Goal: Find contact information: Find contact information

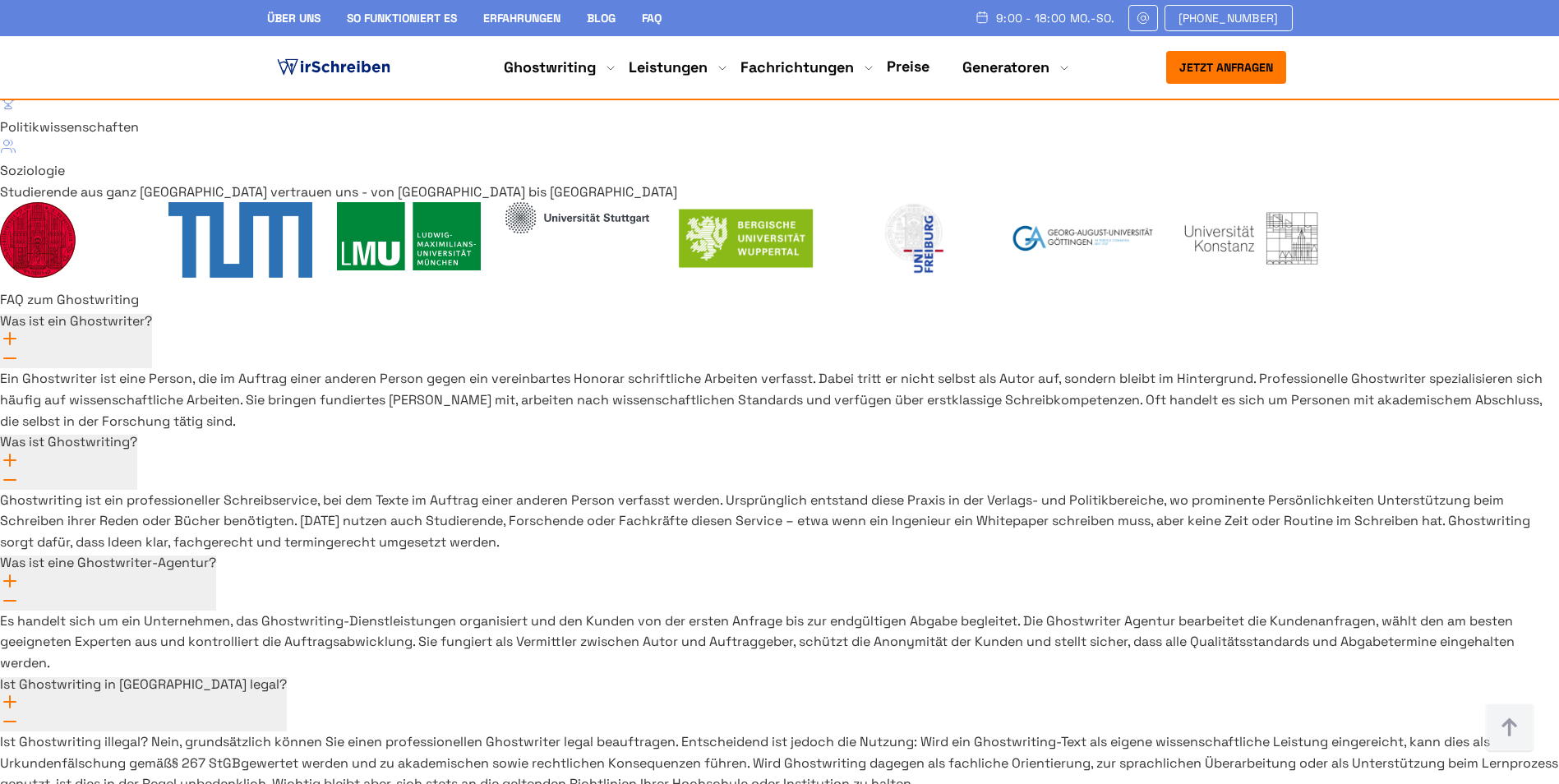
scroll to position [11754, 0]
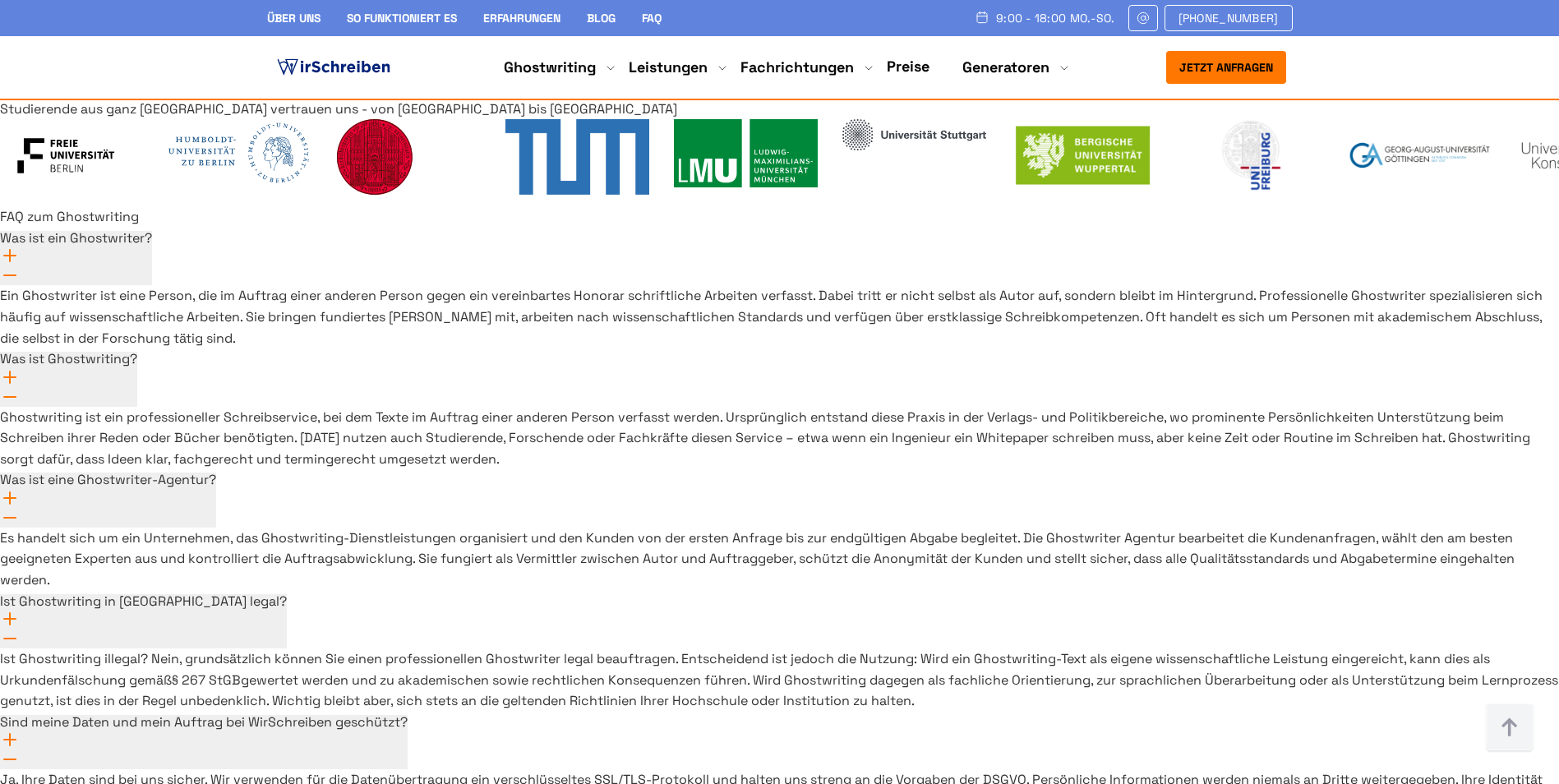
scroll to position [11997, 0]
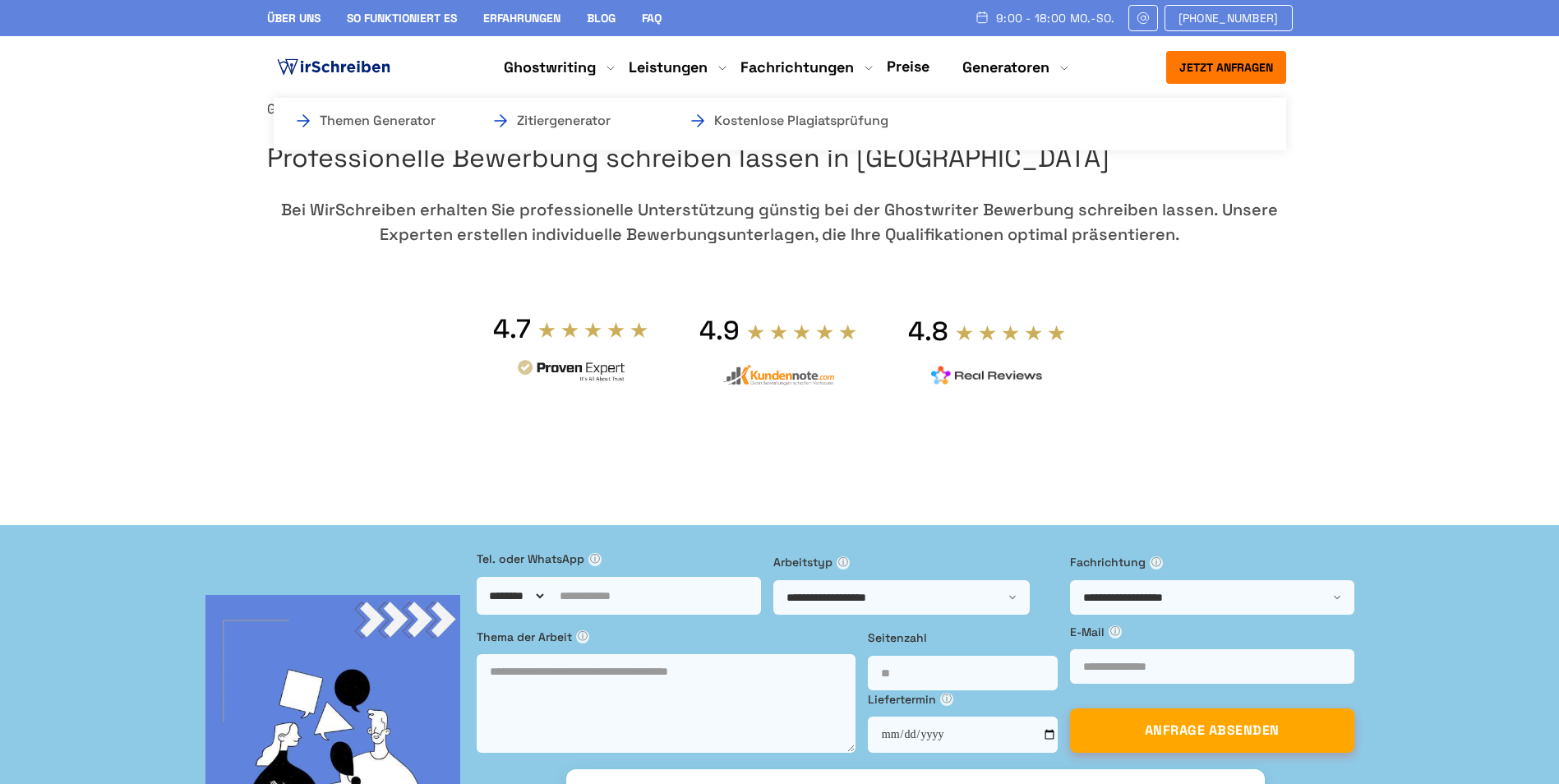
click at [1049, 67] on li "Generatoren Themen Generator Zitiergenerator Kostenlose Plagiatsprüfung" at bounding box center [1006, 67] width 87 height 20
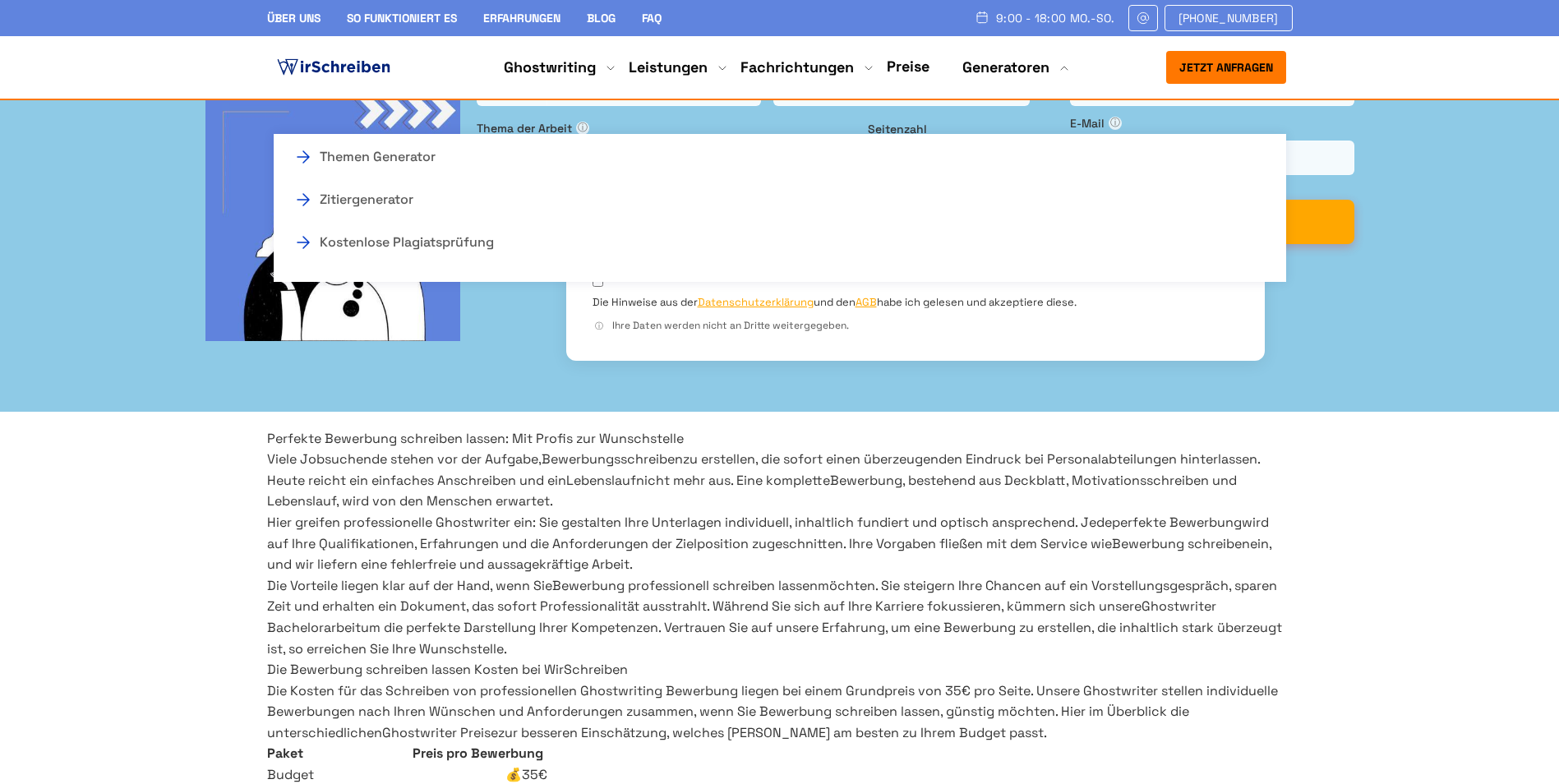
scroll to position [493, 0]
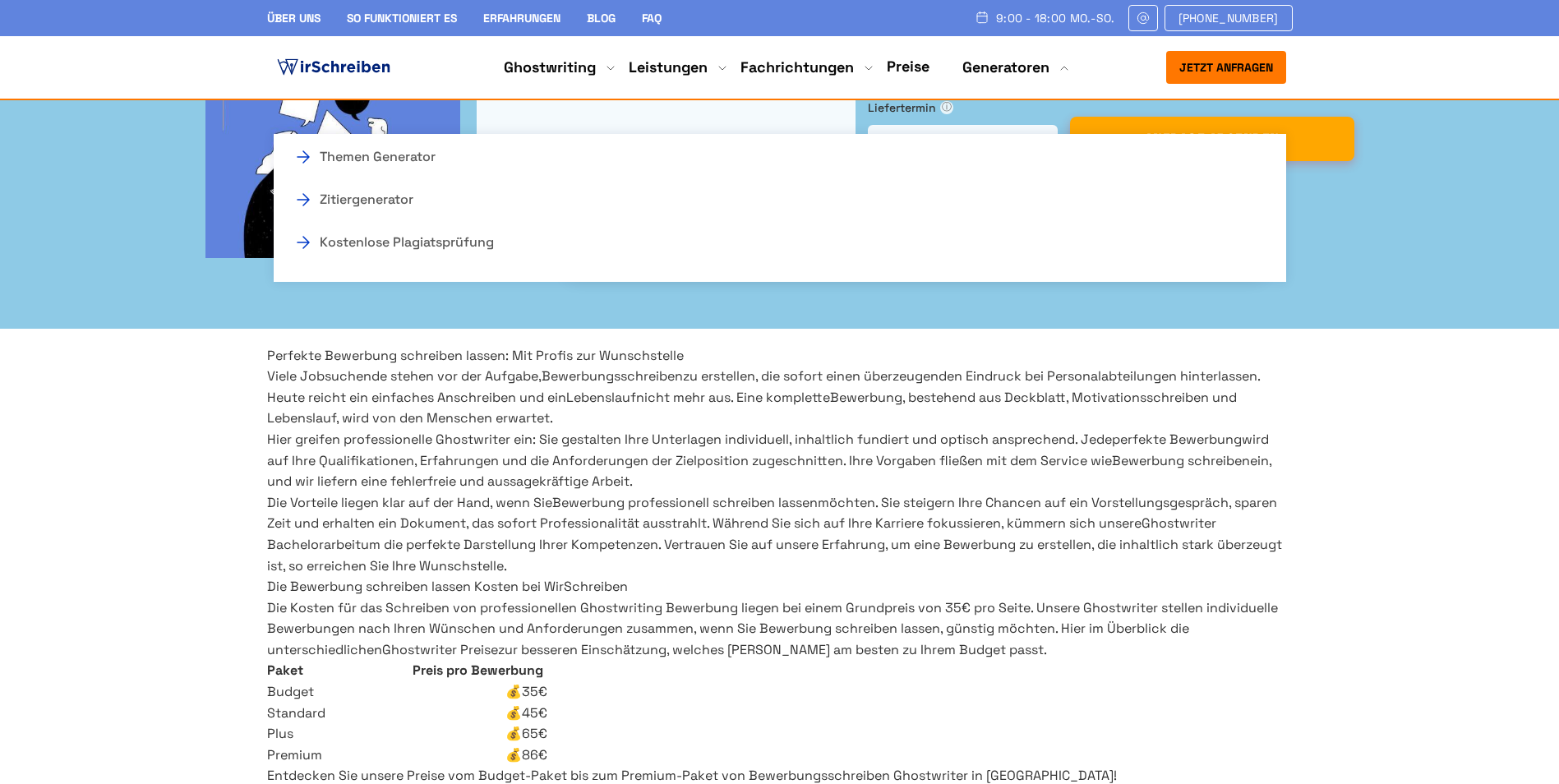
click at [1419, 426] on section "Perfekte Bewerbung schreiben lassen: Mit Profis zur Wunschstelle Viele Jobsuche…" at bounding box center [780, 461] width 1559 height 232
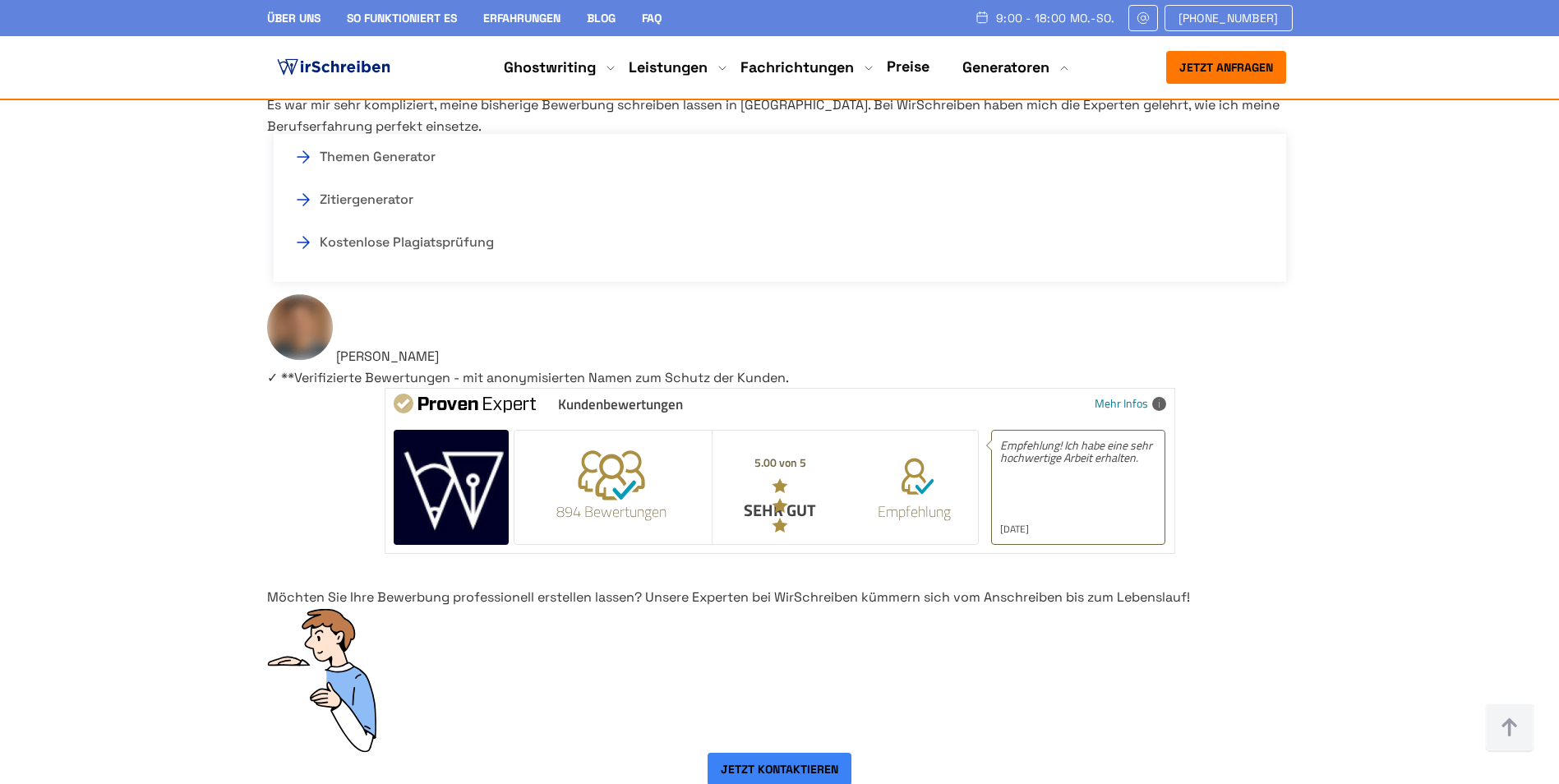
scroll to position [11507, 0]
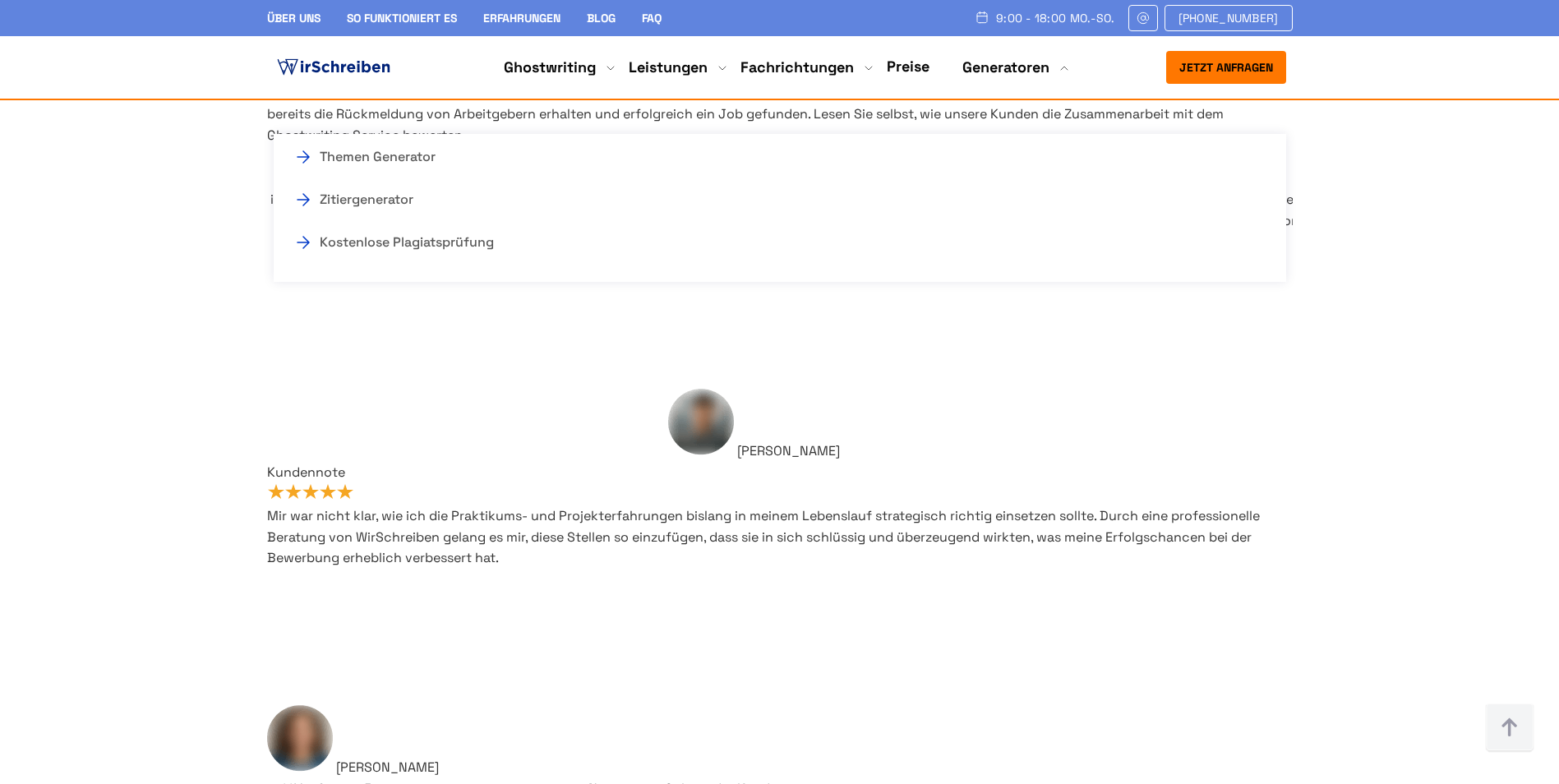
drag, startPoint x: 1211, startPoint y: 679, endPoint x: 1034, endPoint y: 676, distance: 177.0
copy link "[EMAIL_ADDRESS][DOMAIN_NAME]"
